Goal: Find specific page/section: Find specific page/section

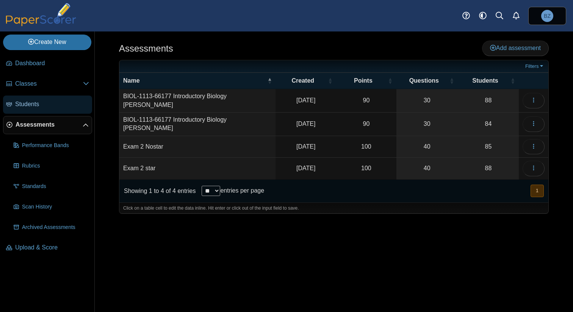
click at [46, 105] on span "Students" at bounding box center [52, 104] width 74 height 8
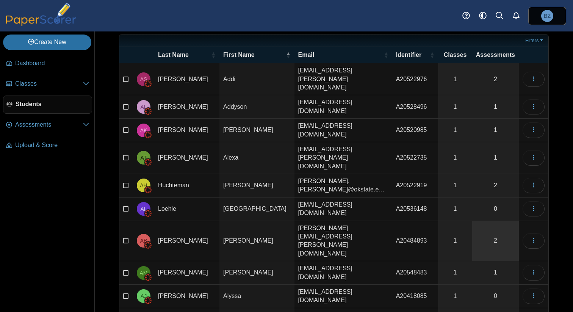
scroll to position [37, 0]
